Goal: Find specific page/section: Find specific page/section

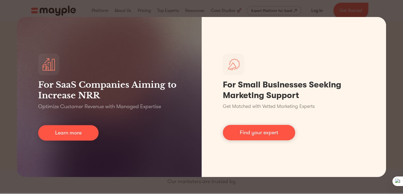
click at [388, 10] on div "For SaaS Companies Aiming to Increase NRR Optimize Customer Revenue with Manage…" at bounding box center [201, 97] width 403 height 194
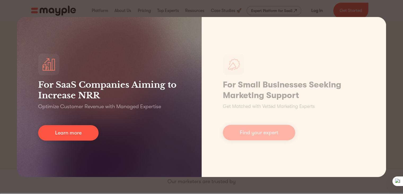
click at [117, 152] on div "For SaaS Companies Aiming to Increase NRR Optimize Customer Revenue with Manage…" at bounding box center [109, 97] width 185 height 160
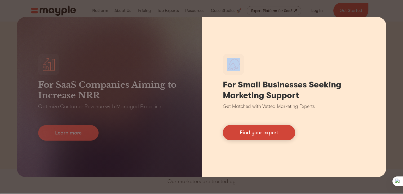
click at [267, 139] on link "Find your expert" at bounding box center [259, 132] width 72 height 15
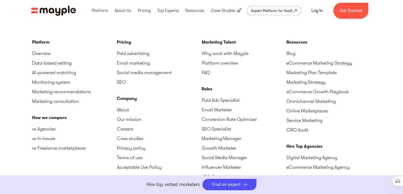
scroll to position [2322, 0]
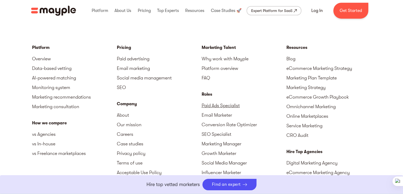
click at [225, 104] on link "Paid Ads Specialist" at bounding box center [244, 106] width 85 height 10
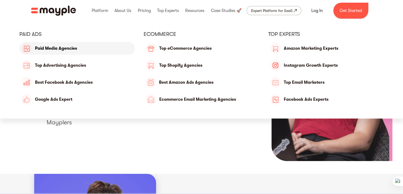
click at [55, 49] on link "Paid Media Agencies" at bounding box center [77, 48] width 116 height 13
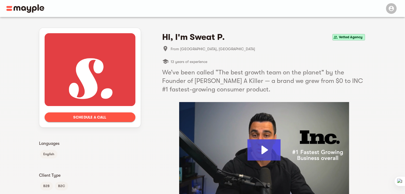
click at [24, 6] on img at bounding box center [25, 8] width 38 height 8
